Goal: Task Accomplishment & Management: Use online tool/utility

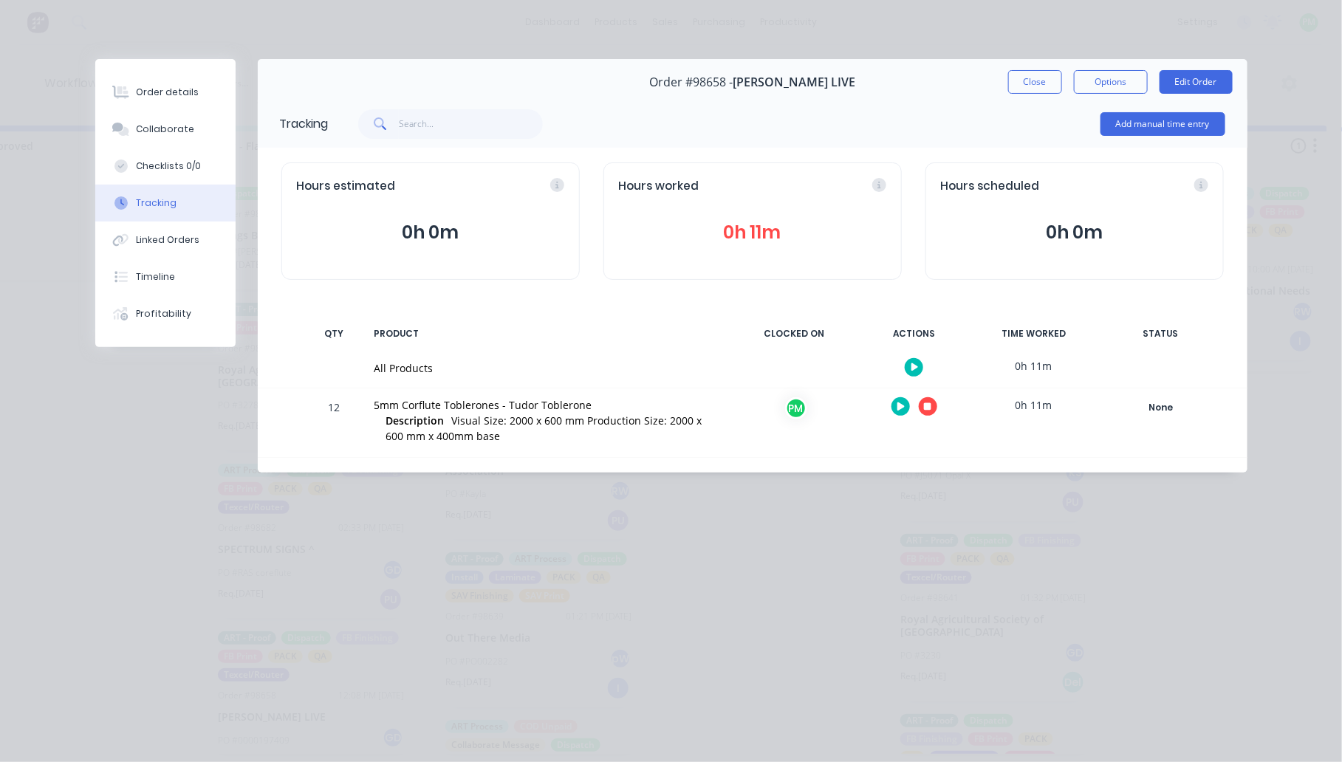
scroll to position [185, 0]
click at [1083, 301] on div "Tracking Add manual time entry Hours estimated 0h 0m Hours worked 0h 11m Hours …" at bounding box center [753, 286] width 990 height 373
click at [921, 406] on button "button" at bounding box center [928, 406] width 18 height 18
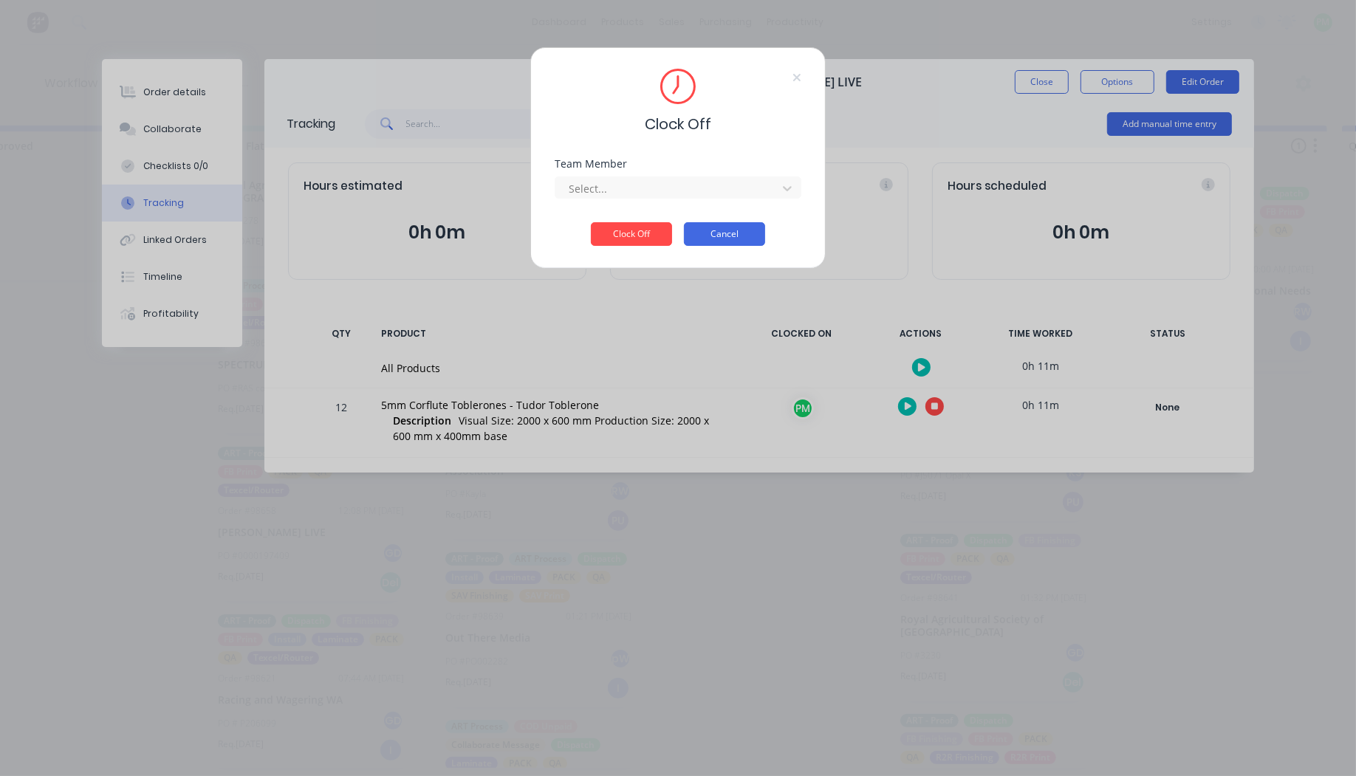
click at [709, 233] on button "Cancel" at bounding box center [724, 234] width 81 height 24
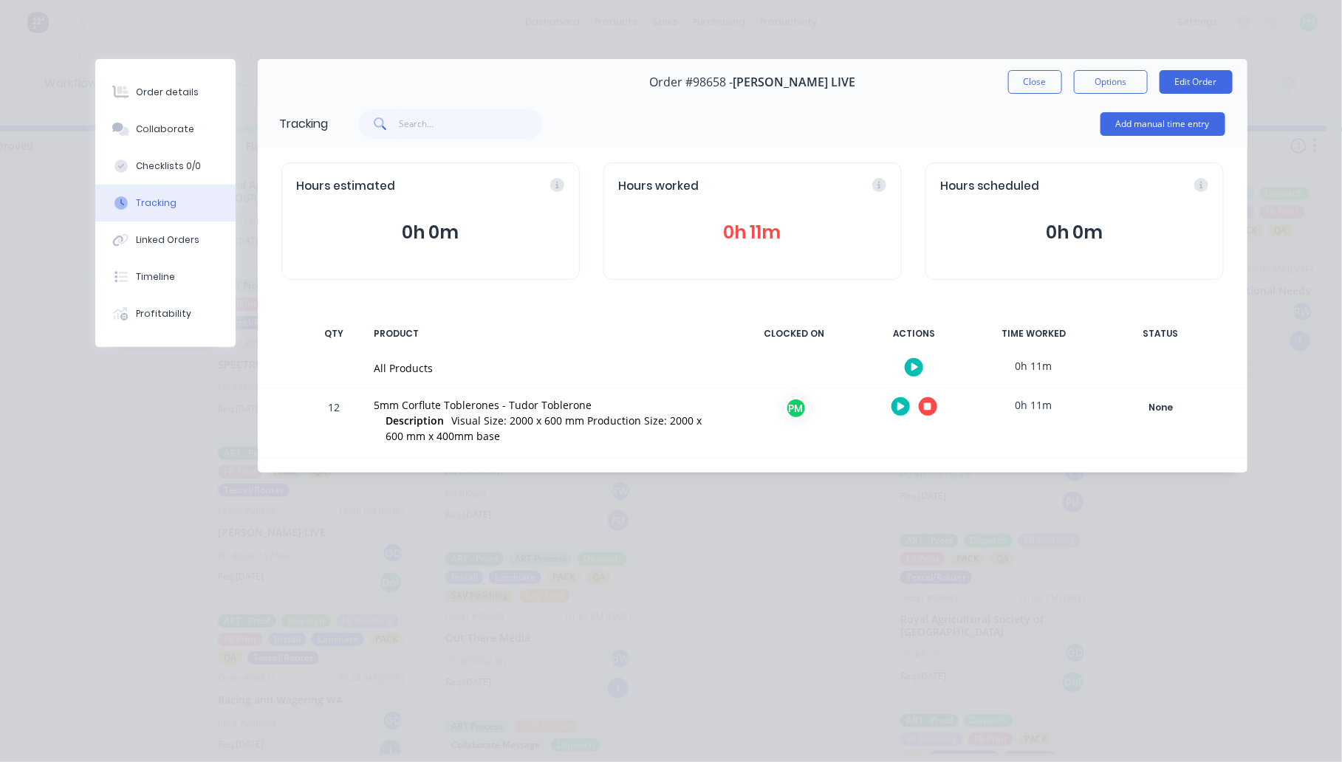
click at [935, 66] on div "Order #98658 - [PERSON_NAME] LIVE Close Options Edit Order" at bounding box center [753, 82] width 990 height 47
click at [931, 408] on icon "button" at bounding box center [927, 406] width 7 height 7
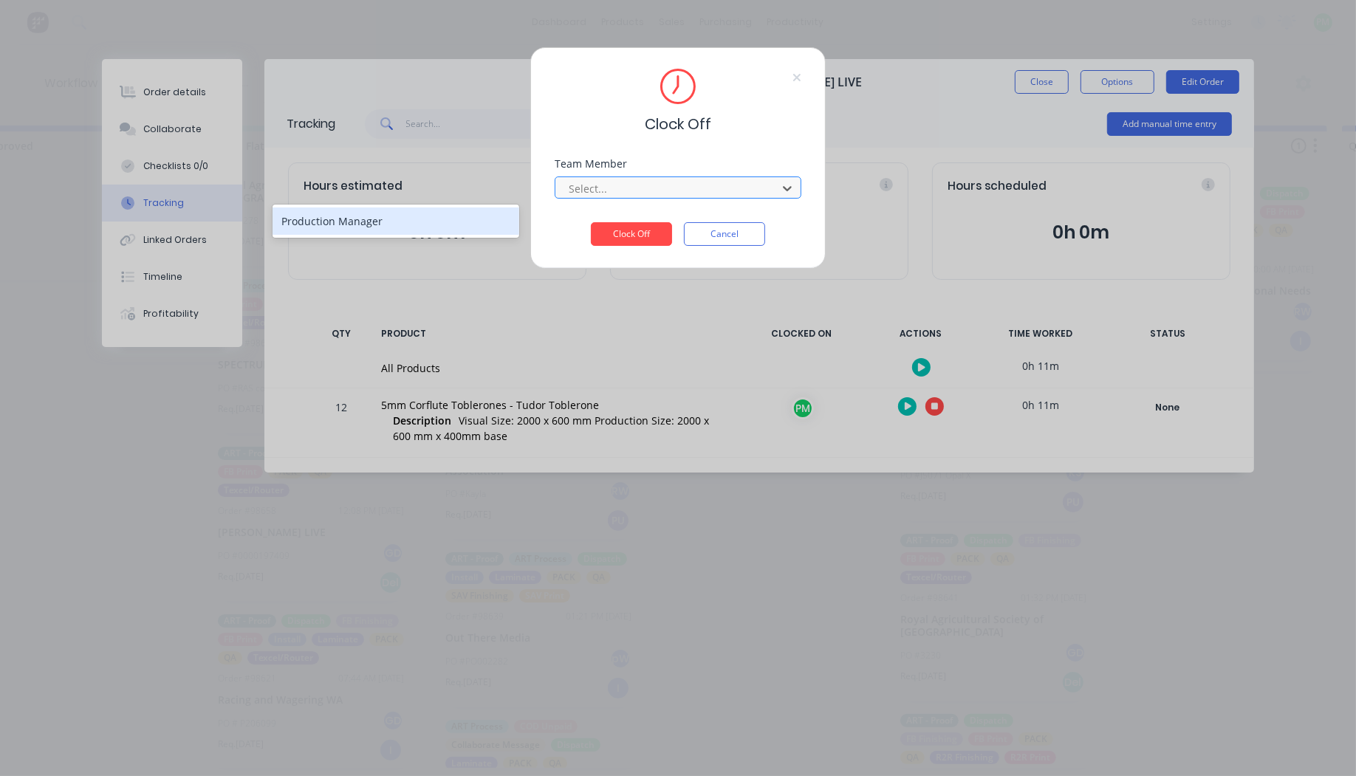
click at [628, 177] on div "Select..." at bounding box center [668, 188] width 211 height 22
type input "pr"
click at [591, 222] on button "Clock Off" at bounding box center [631, 234] width 81 height 24
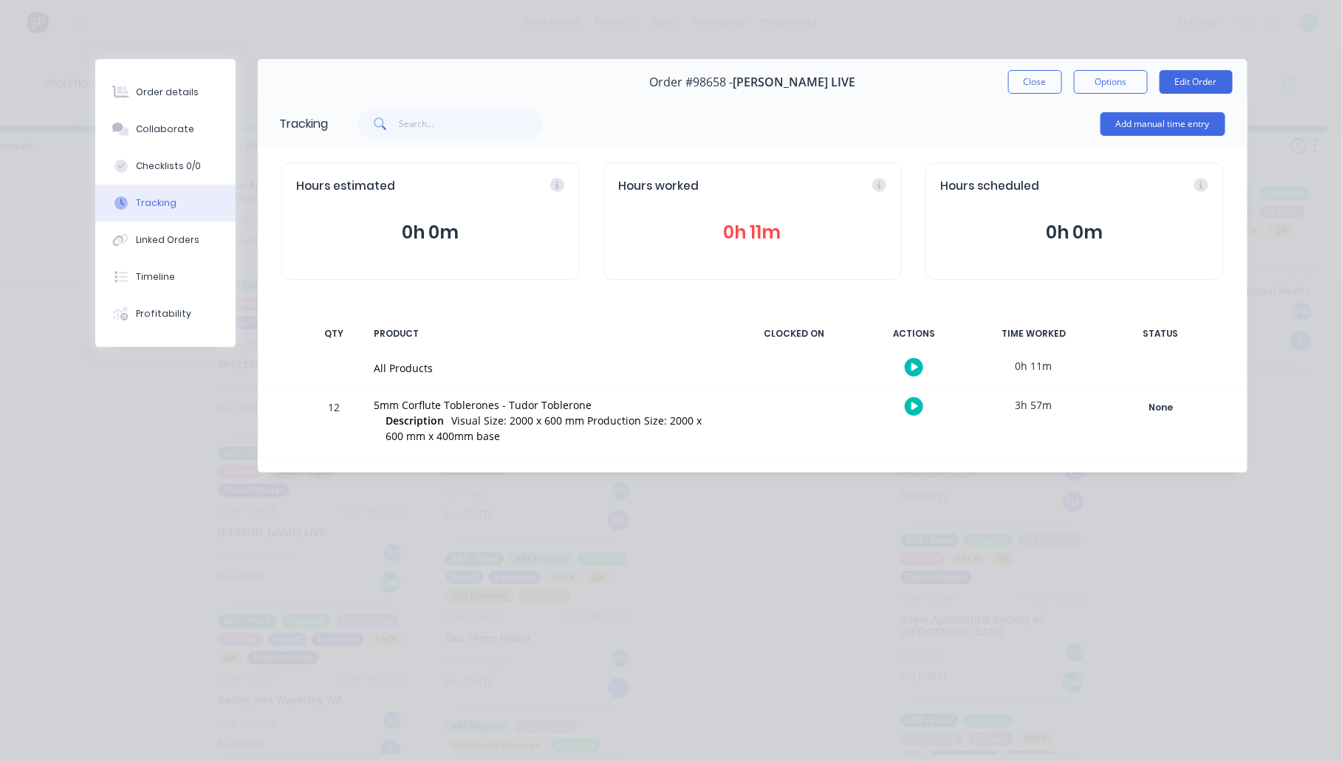
click at [1042, 94] on div "Order #98658 - [PERSON_NAME] LIVE Close Options Edit Order" at bounding box center [753, 82] width 990 height 47
click at [1043, 78] on button "Close" at bounding box center [1035, 82] width 54 height 24
